Goal: Transaction & Acquisition: Purchase product/service

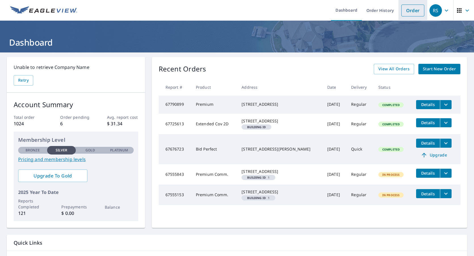
click at [403, 11] on link "Order" at bounding box center [412, 11] width 23 height 12
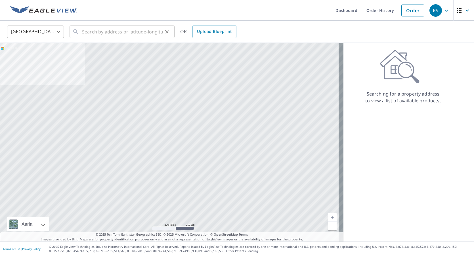
click at [134, 31] on input "text" at bounding box center [122, 32] width 81 height 16
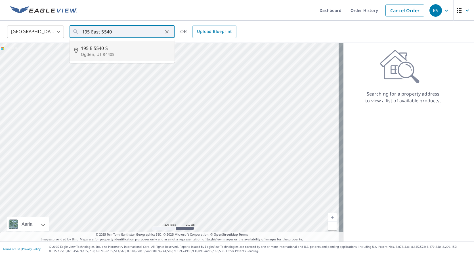
click at [106, 52] on p "Ogden, UT 84405" at bounding box center [125, 55] width 89 height 6
type input "[STREET_ADDRESS]"
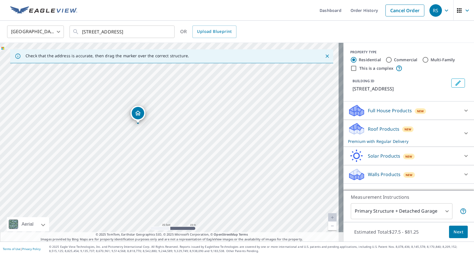
drag, startPoint x: 158, startPoint y: 122, endPoint x: 195, endPoint y: 185, distance: 73.0
click at [195, 185] on div "[STREET_ADDRESS]" at bounding box center [171, 142] width 343 height 199
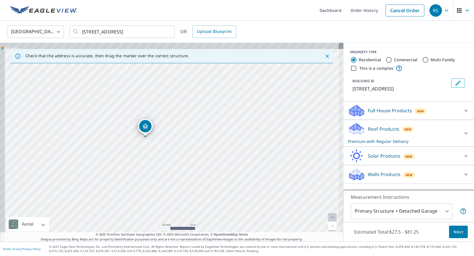
drag, startPoint x: 172, startPoint y: 150, endPoint x: 186, endPoint y: 173, distance: 27.3
click at [186, 173] on div "[STREET_ADDRESS]" at bounding box center [171, 142] width 343 height 199
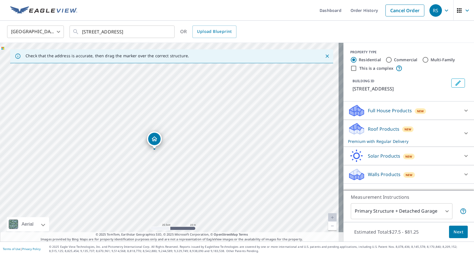
click at [160, 150] on div "[STREET_ADDRESS]" at bounding box center [171, 142] width 343 height 199
click at [463, 136] on icon at bounding box center [466, 133] width 7 height 7
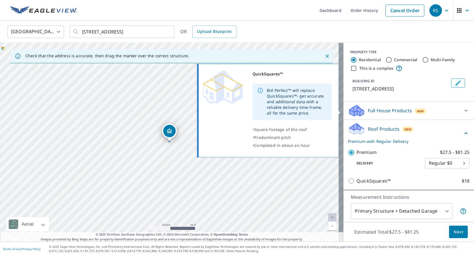
scroll to position [71, 0]
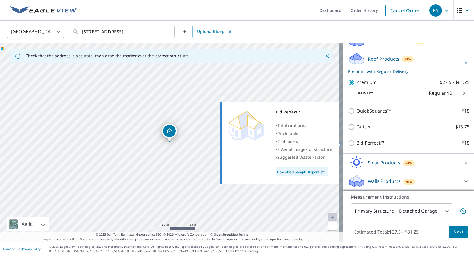
click at [310, 173] on link "Download Sample Report" at bounding box center [302, 171] width 52 height 9
click at [348, 142] on input "Bid Perfect™ $18" at bounding box center [352, 143] width 9 height 7
checkbox input "true"
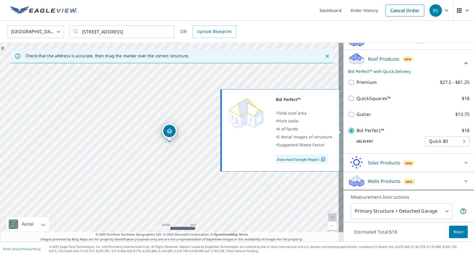
checkbox input "false"
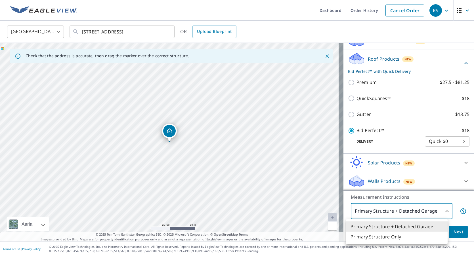
click at [442, 211] on body "RS RS Dashboard Order History Cancel Order RS [GEOGRAPHIC_DATA] [GEOGRAPHIC_DAT…" at bounding box center [237, 128] width 474 height 256
drag, startPoint x: 368, startPoint y: 238, endPoint x: 409, endPoint y: 229, distance: 41.7
click at [370, 237] on li "Primary Structure Only" at bounding box center [397, 237] width 102 height 10
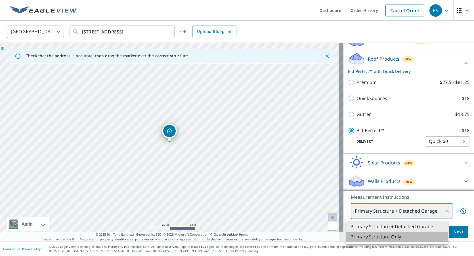
type input "2"
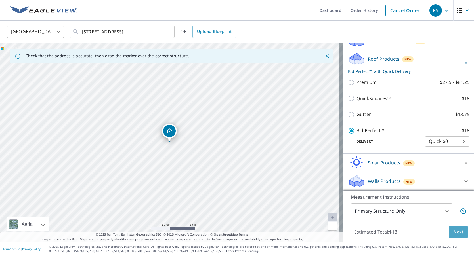
click at [456, 237] on button "Next" at bounding box center [458, 232] width 19 height 13
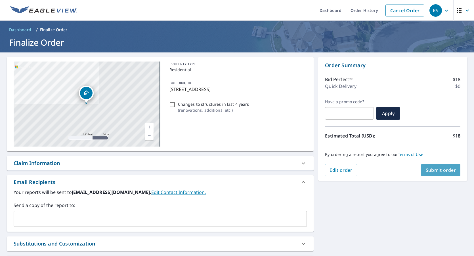
click at [437, 175] on button "Submit order" at bounding box center [440, 170] width 39 height 12
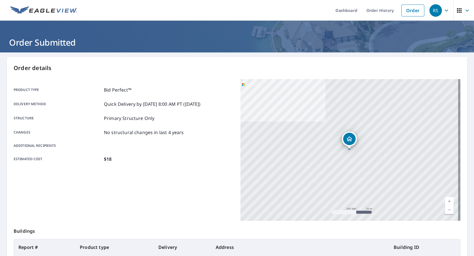
click at [346, 79] on div "[STREET_ADDRESS]" at bounding box center [350, 150] width 220 height 142
